Goal: Task Accomplishment & Management: Complete application form

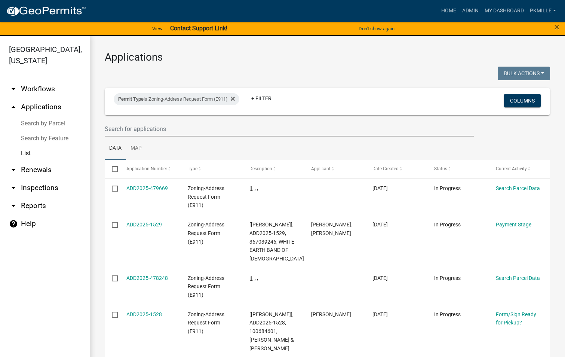
select select "2: 50"
click at [147, 128] on input "text" at bounding box center [289, 128] width 369 height 15
type input "1476"
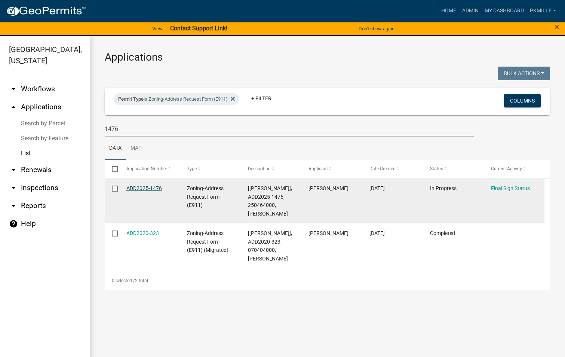
click at [156, 190] on link "ADD2025-1476" at bounding box center [144, 188] width 36 height 6
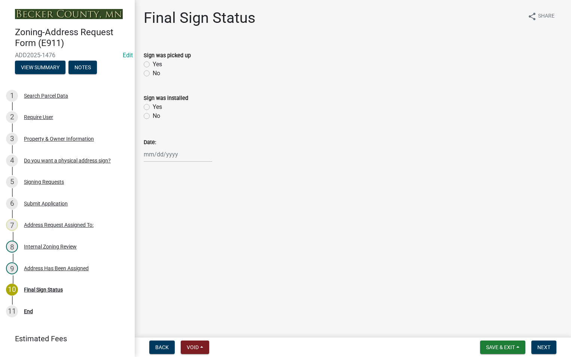
click at [153, 64] on label "Yes" at bounding box center [157, 64] width 9 height 9
click at [153, 64] on input "Yes" at bounding box center [155, 62] width 5 height 5
radio input "true"
click at [147, 154] on div at bounding box center [178, 154] width 68 height 15
select select "9"
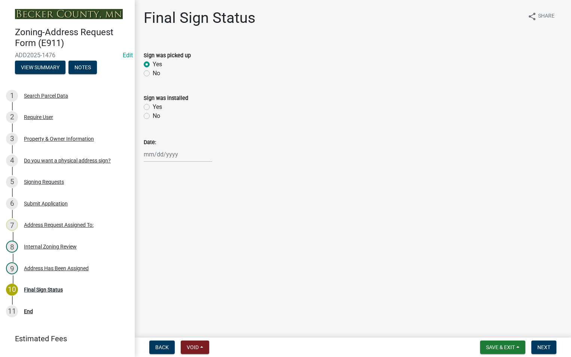
select select "2025"
click at [173, 217] on div "17" at bounding box center [175, 218] width 12 height 12
type input "[DATE]"
click at [513, 345] on span "Save & Exit" at bounding box center [500, 347] width 29 height 6
click at [490, 314] on button "Save" at bounding box center [495, 310] width 60 height 18
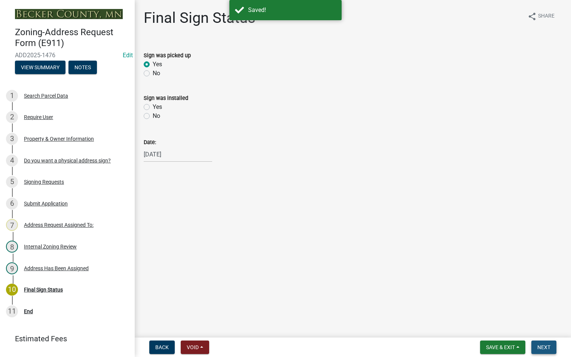
click at [547, 346] on span "Next" at bounding box center [543, 347] width 13 height 6
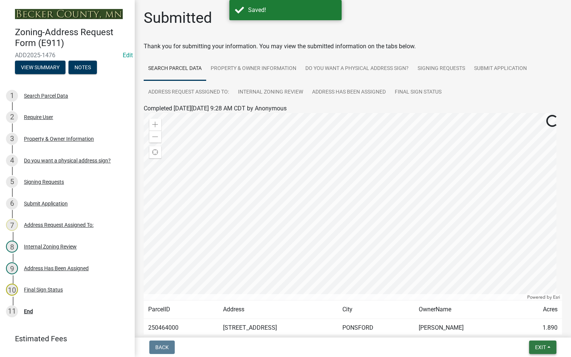
click at [547, 350] on button "Exit" at bounding box center [542, 346] width 27 height 13
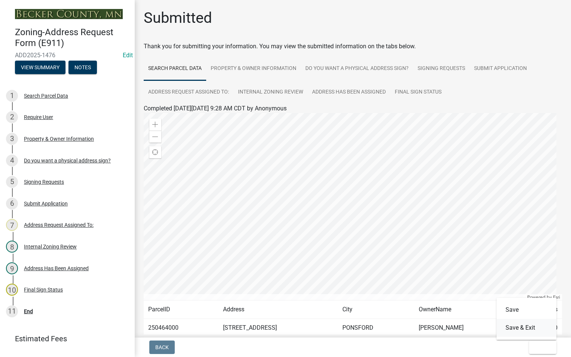
click at [533, 327] on button "Save & Exit" at bounding box center [526, 328] width 60 height 18
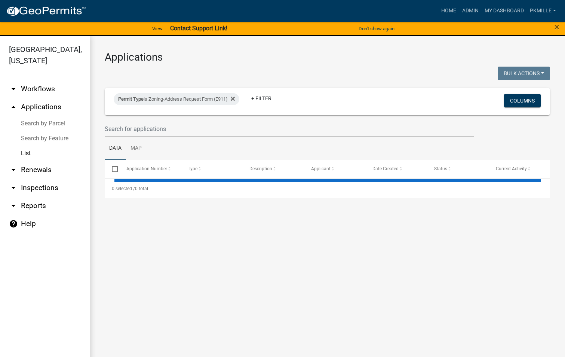
select select "2: 50"
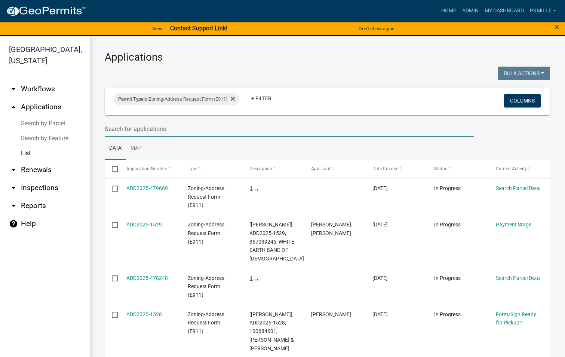
click at [120, 128] on input "text" at bounding box center [289, 128] width 369 height 15
type input "1513"
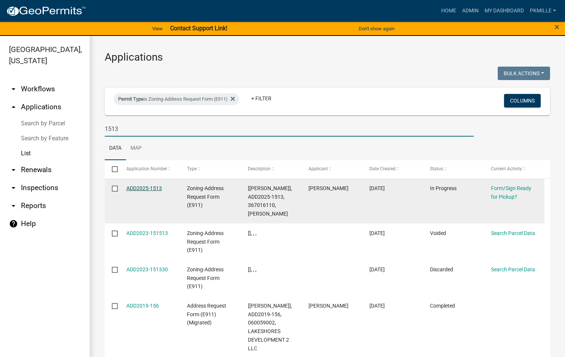
click at [153, 188] on link "ADD2025-1513" at bounding box center [144, 188] width 36 height 6
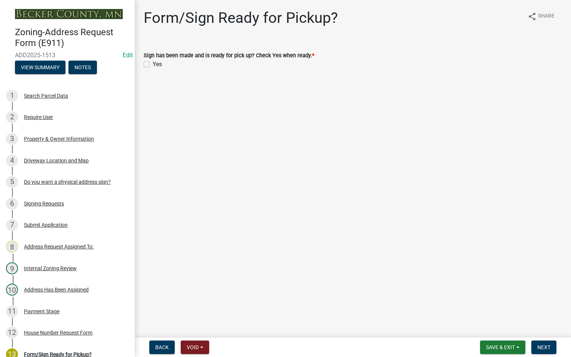
click at [153, 65] on label "Yes" at bounding box center [157, 64] width 9 height 9
click at [153, 65] on input "Yes" at bounding box center [155, 62] width 5 height 5
checkbox input "true"
click at [543, 343] on button "Next" at bounding box center [543, 346] width 25 height 13
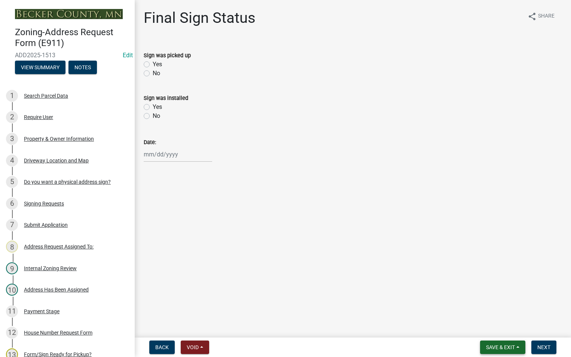
click at [507, 343] on button "Save & Exit" at bounding box center [502, 346] width 45 height 13
click at [490, 313] on button "Save" at bounding box center [495, 310] width 60 height 18
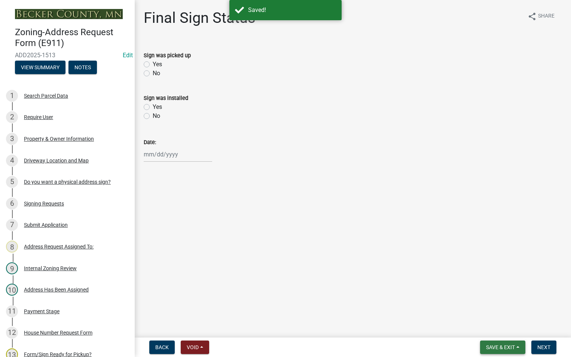
click at [514, 346] on span "Save & Exit" at bounding box center [500, 347] width 29 height 6
click at [507, 333] on button "Save & Exit" at bounding box center [495, 328] width 60 height 18
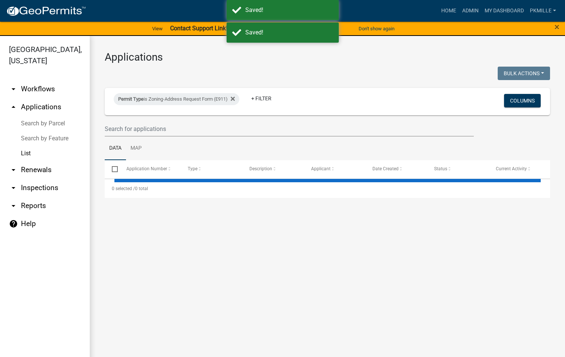
select select "2: 50"
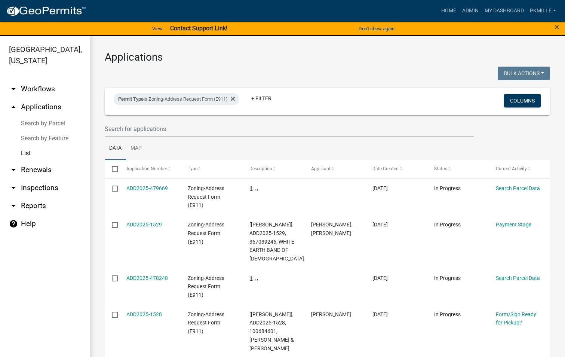
click at [163, 118] on wm-filter-builder "Permit Type is Zoning-Address Request Form (E911) + Filter Columns" at bounding box center [328, 112] width 446 height 49
click at [158, 128] on input "text" at bounding box center [289, 128] width 369 height 15
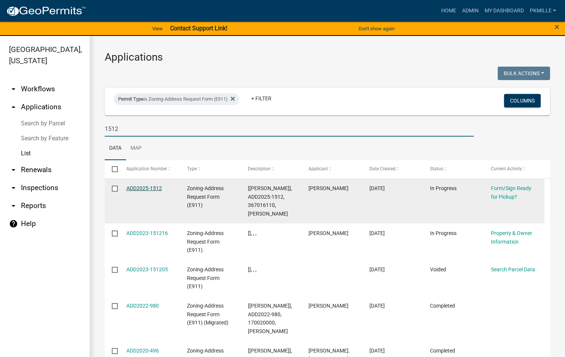
type input "1512"
click at [149, 189] on link "ADD2025-1512" at bounding box center [144, 188] width 36 height 6
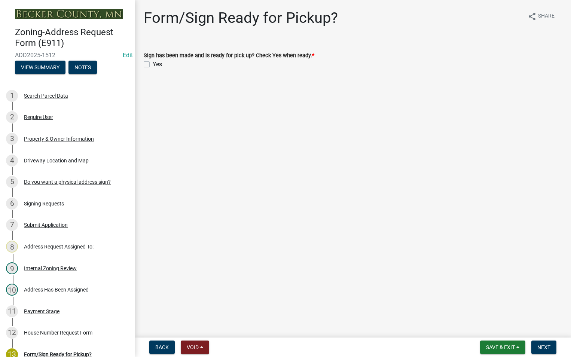
click at [147, 60] on div "Yes" at bounding box center [353, 64] width 418 height 9
click at [153, 62] on label "Yes" at bounding box center [157, 64] width 9 height 9
click at [153, 62] on input "Yes" at bounding box center [155, 62] width 5 height 5
checkbox input "true"
click at [497, 347] on span "Save & Exit" at bounding box center [500, 347] width 29 height 6
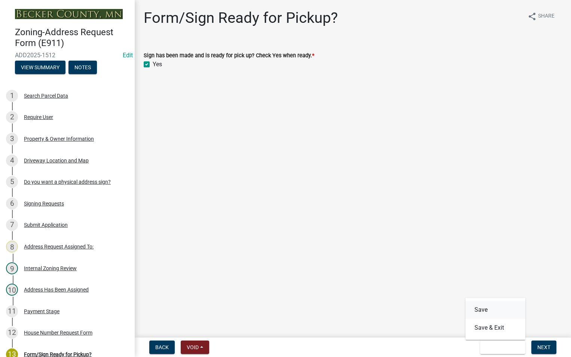
click at [481, 306] on button "Save" at bounding box center [495, 310] width 60 height 18
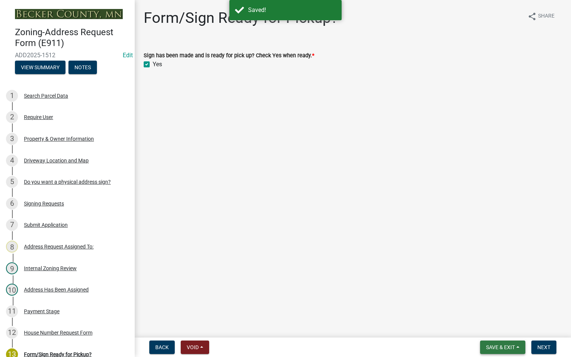
click at [513, 345] on span "Save & Exit" at bounding box center [500, 347] width 29 height 6
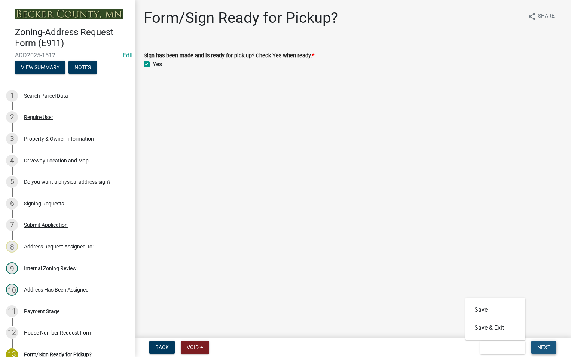
click at [547, 345] on span "Next" at bounding box center [543, 347] width 13 height 6
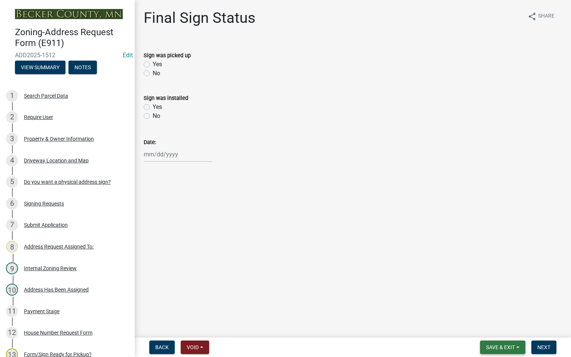
click at [498, 347] on span "Save & Exit" at bounding box center [500, 347] width 29 height 6
click at [494, 329] on button "Save & Exit" at bounding box center [495, 328] width 60 height 18
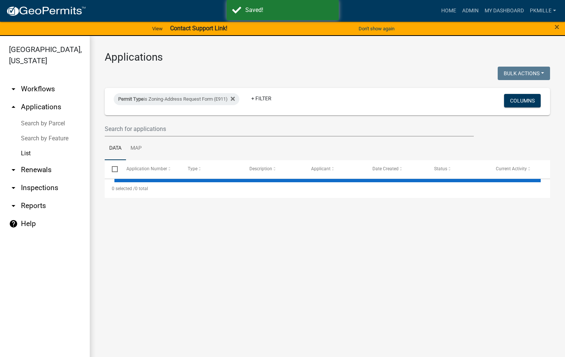
select select "2: 50"
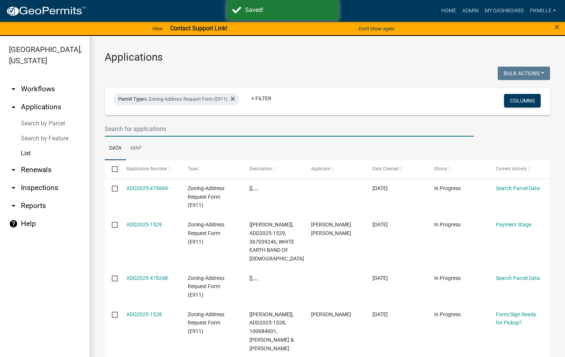
click at [172, 125] on input "text" at bounding box center [289, 128] width 369 height 15
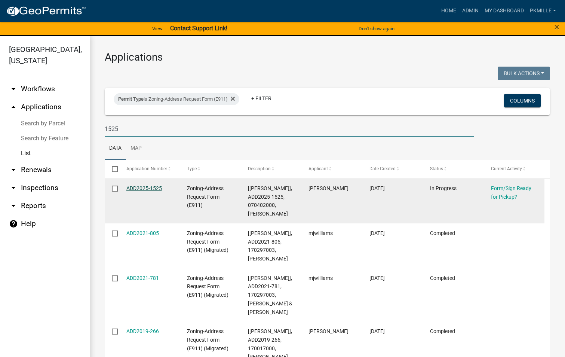
type input "1525"
click at [154, 187] on link "ADD2025-1525" at bounding box center [144, 188] width 36 height 6
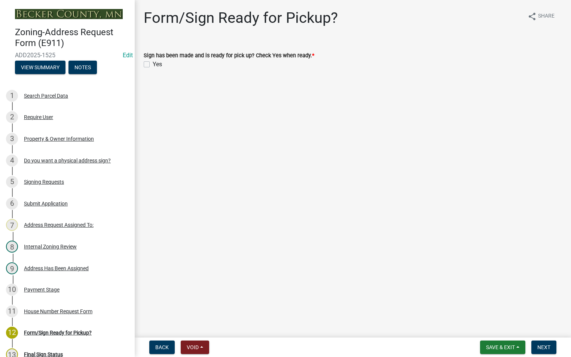
click at [153, 65] on label "Yes" at bounding box center [157, 64] width 9 height 9
click at [153, 65] on input "Yes" at bounding box center [155, 62] width 5 height 5
checkbox input "true"
click at [500, 350] on span "Save & Exit" at bounding box center [500, 347] width 29 height 6
click at [490, 312] on button "Save" at bounding box center [495, 310] width 60 height 18
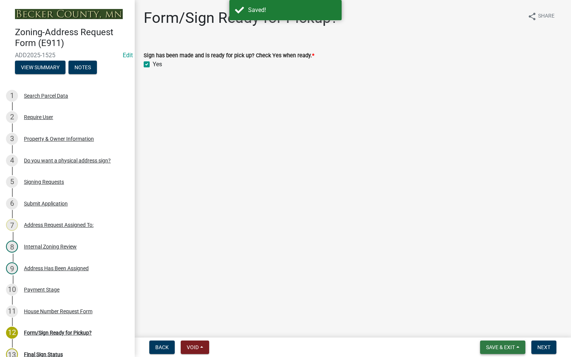
click at [521, 346] on button "Save & Exit" at bounding box center [502, 346] width 45 height 13
click at [503, 325] on button "Save & Exit" at bounding box center [495, 328] width 60 height 18
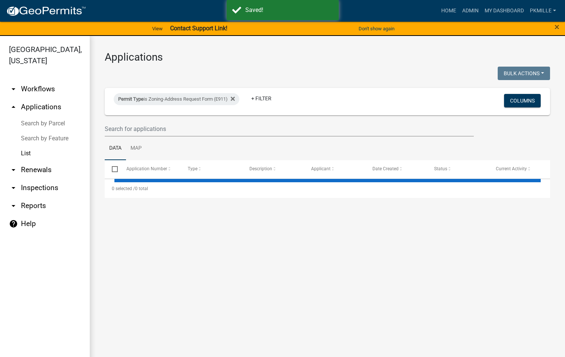
select select "2: 50"
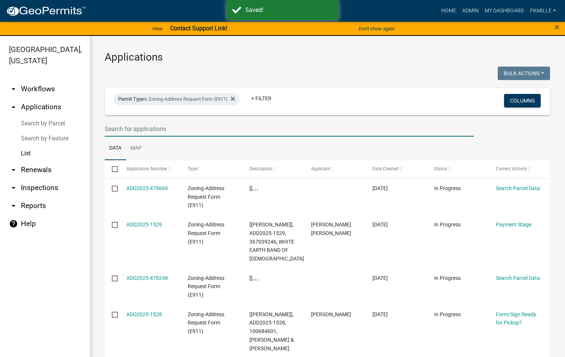
click at [143, 129] on input "text" at bounding box center [289, 128] width 369 height 15
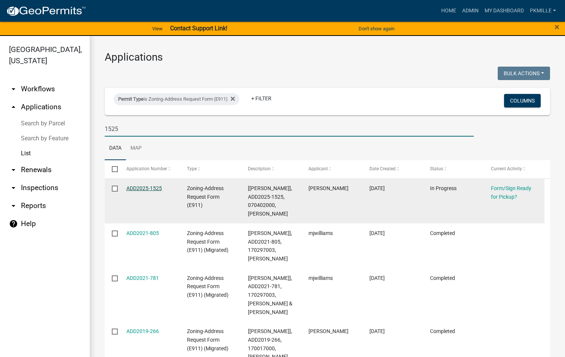
type input "1525"
click at [159, 186] on link "ADD2025-1525" at bounding box center [144, 188] width 36 height 6
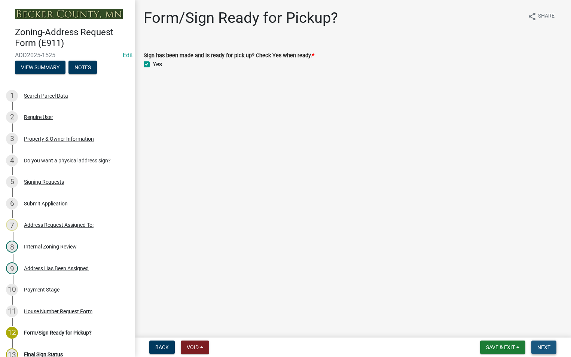
click at [544, 348] on span "Next" at bounding box center [543, 347] width 13 height 6
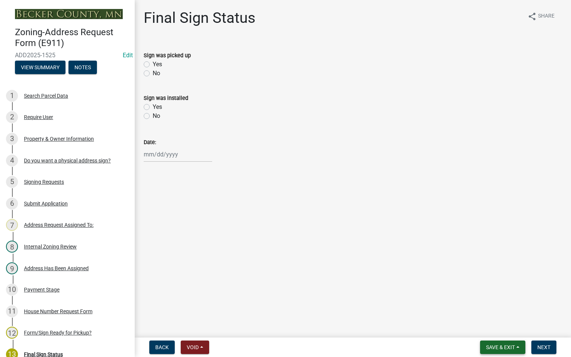
click at [497, 348] on span "Save & Exit" at bounding box center [500, 347] width 29 height 6
click at [498, 333] on button "Save & Exit" at bounding box center [495, 328] width 60 height 18
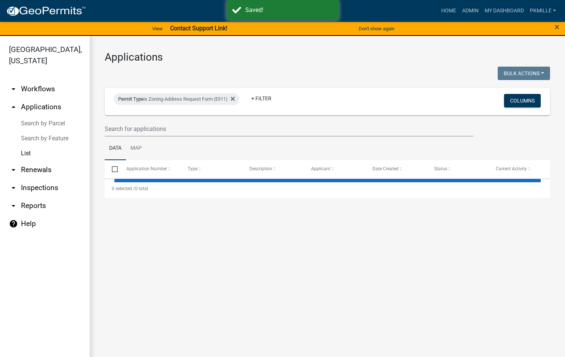
select select "2: 50"
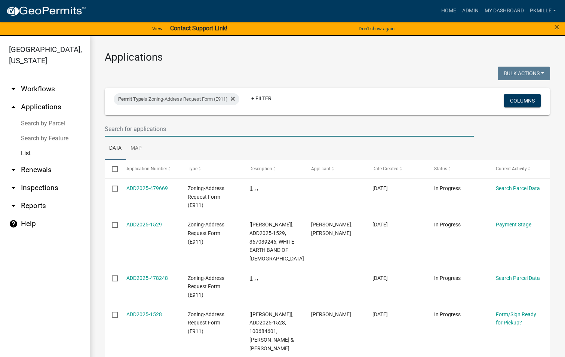
click at [168, 126] on input "text" at bounding box center [289, 128] width 369 height 15
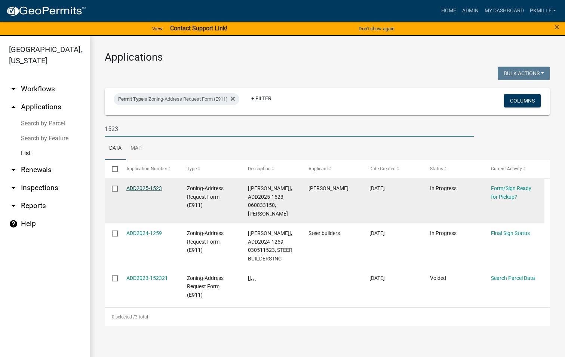
type input "1523"
click at [149, 185] on link "ADD2025-1523" at bounding box center [144, 188] width 36 height 6
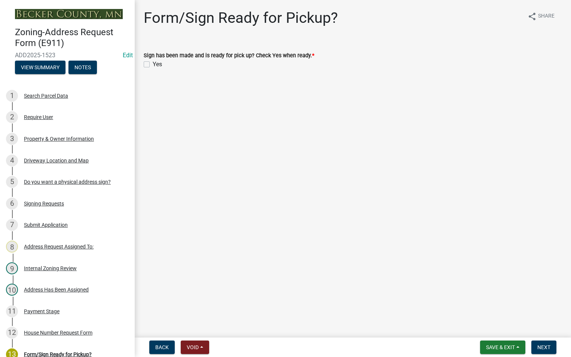
click at [153, 66] on label "Yes" at bounding box center [157, 64] width 9 height 9
click at [153, 65] on input "Yes" at bounding box center [155, 62] width 5 height 5
checkbox input "true"
click at [509, 348] on span "Save & Exit" at bounding box center [500, 347] width 29 height 6
click at [483, 306] on button "Save" at bounding box center [495, 310] width 60 height 18
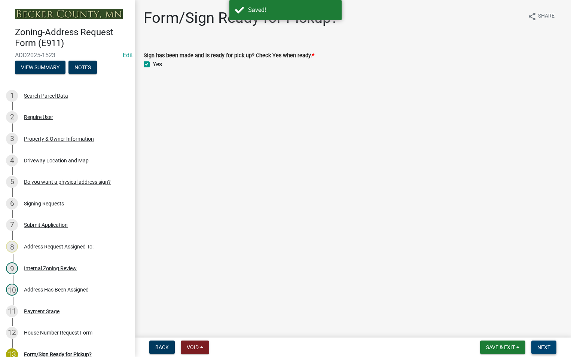
click at [552, 347] on button "Next" at bounding box center [543, 346] width 25 height 13
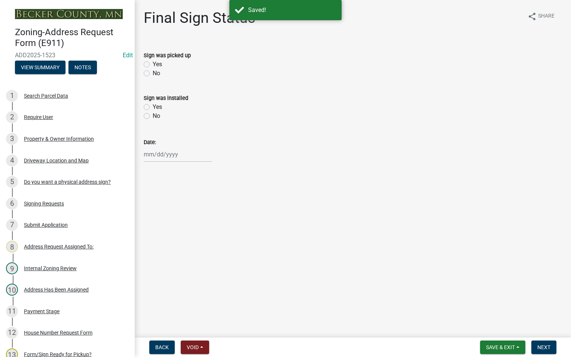
click at [505, 356] on nav "Back Void Withdraw Lock Expire Void Save & Exit Save Save & Exit Next" at bounding box center [353, 346] width 436 height 19
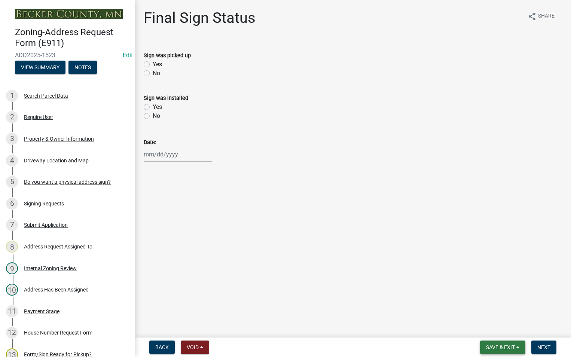
click at [505, 341] on button "Save & Exit" at bounding box center [502, 346] width 45 height 13
click at [493, 330] on button "Save & Exit" at bounding box center [495, 328] width 60 height 18
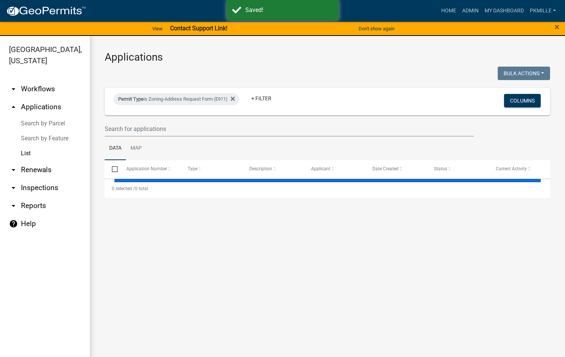
select select "2: 50"
